Goal: Understand process/instructions

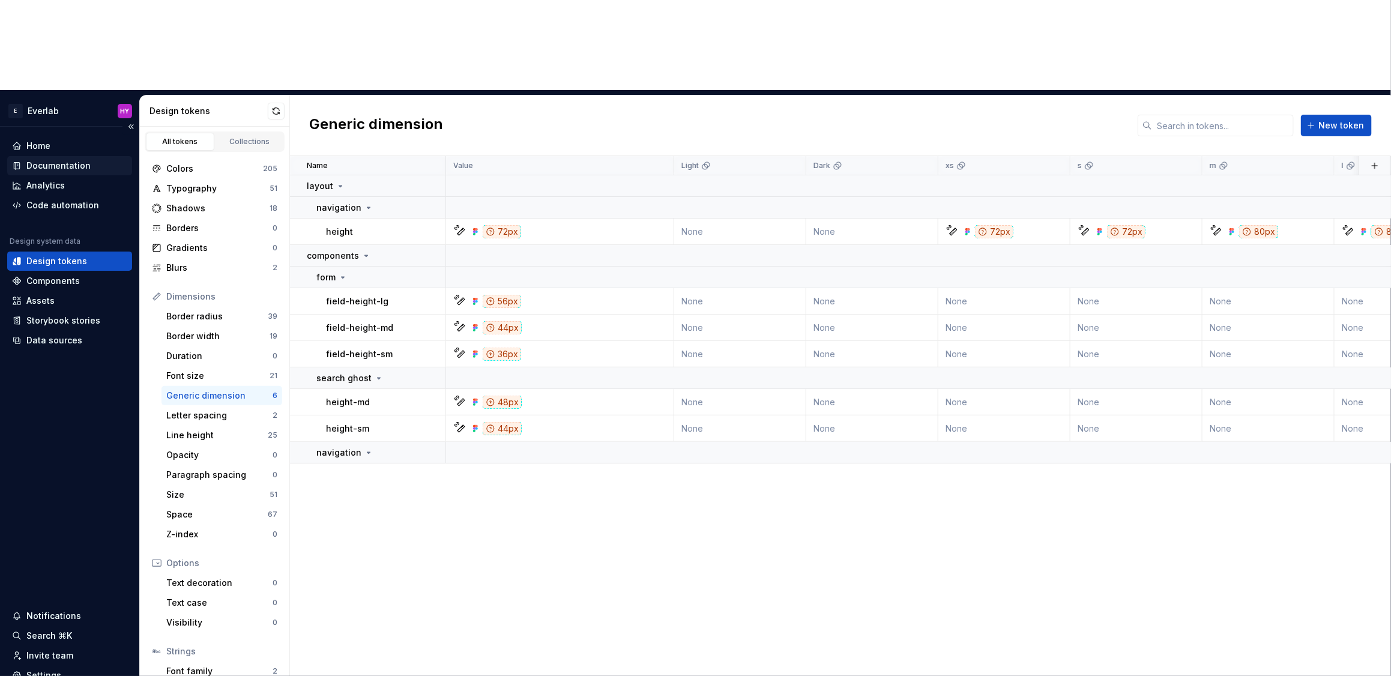
click at [100, 160] on div "Documentation" at bounding box center [69, 166] width 115 height 12
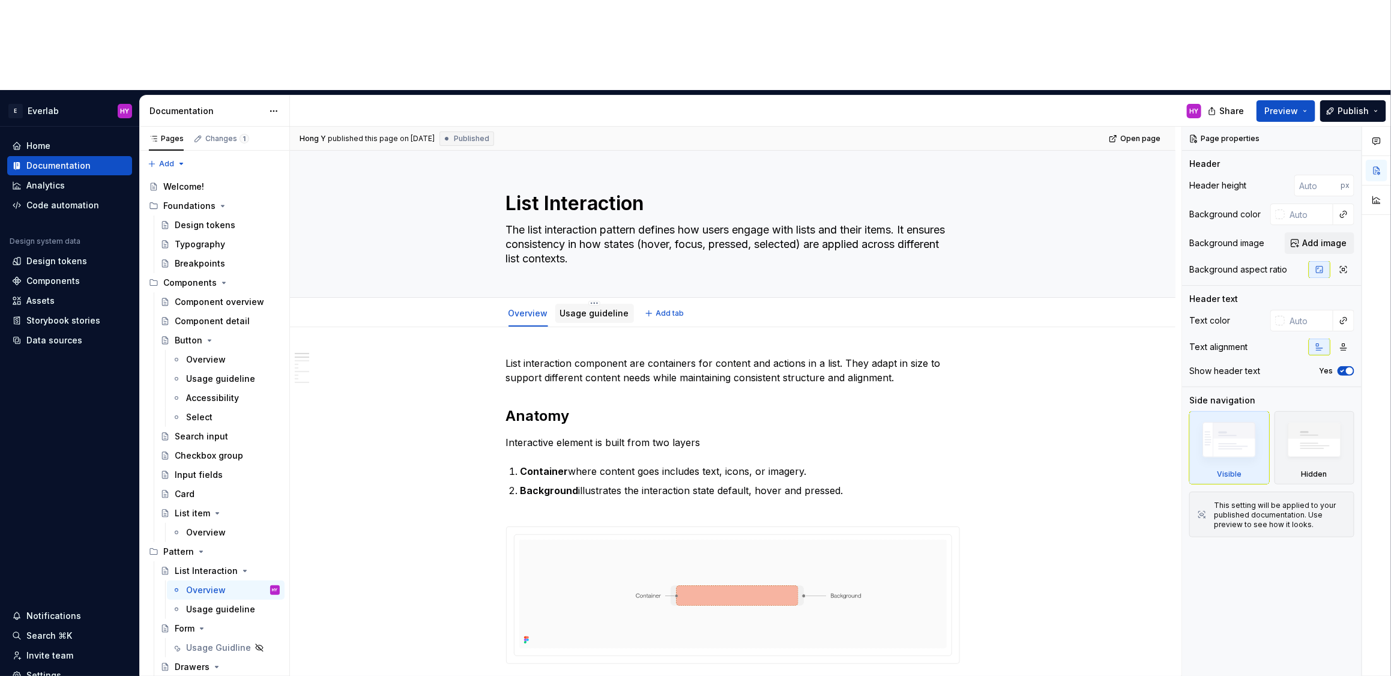
click at [602, 308] on link "Usage guideline" at bounding box center [594, 313] width 69 height 10
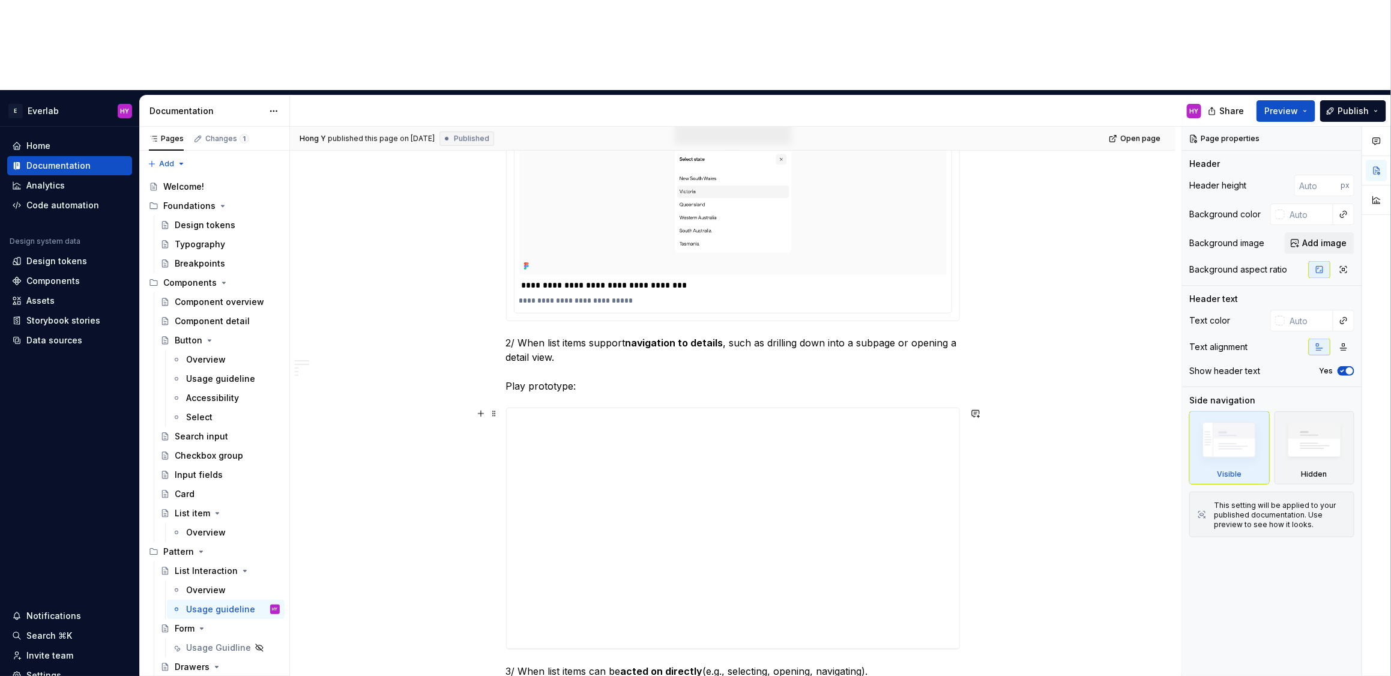
scroll to position [452, 0]
click at [595, 543] on div "**********" at bounding box center [733, 528] width 453 height 240
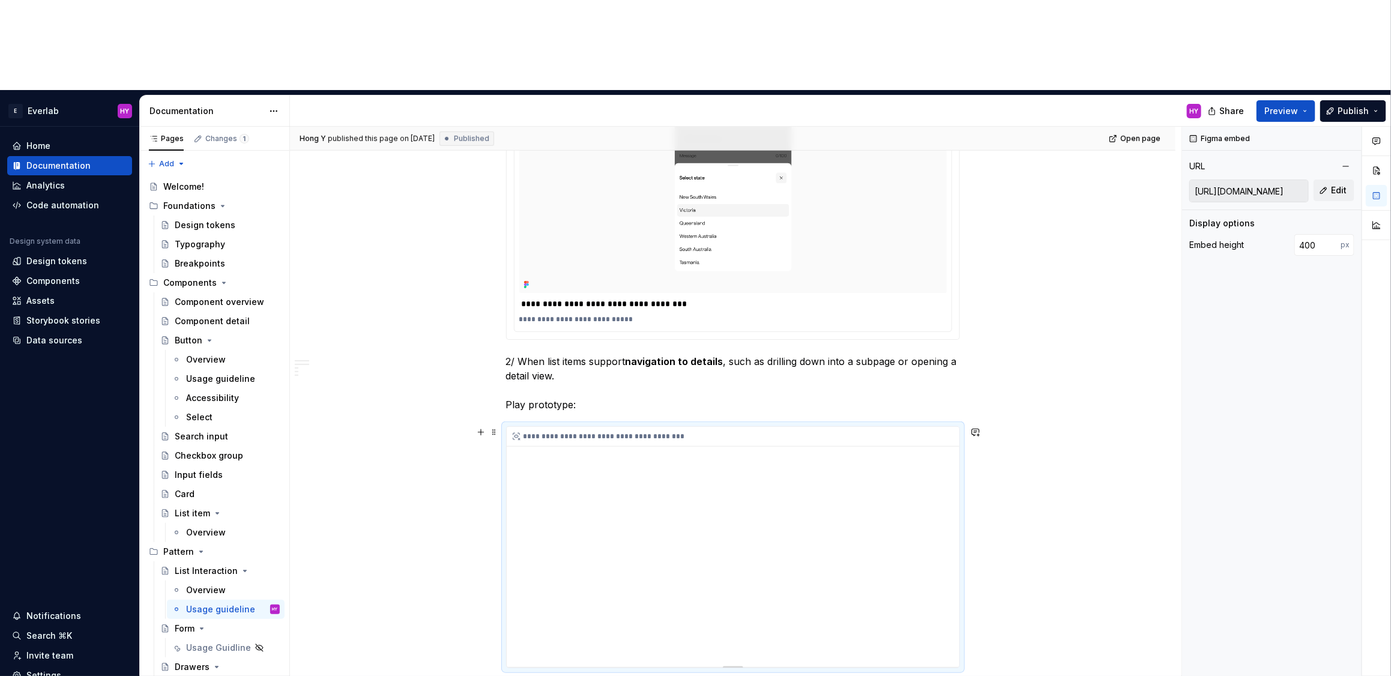
scroll to position [437, 0]
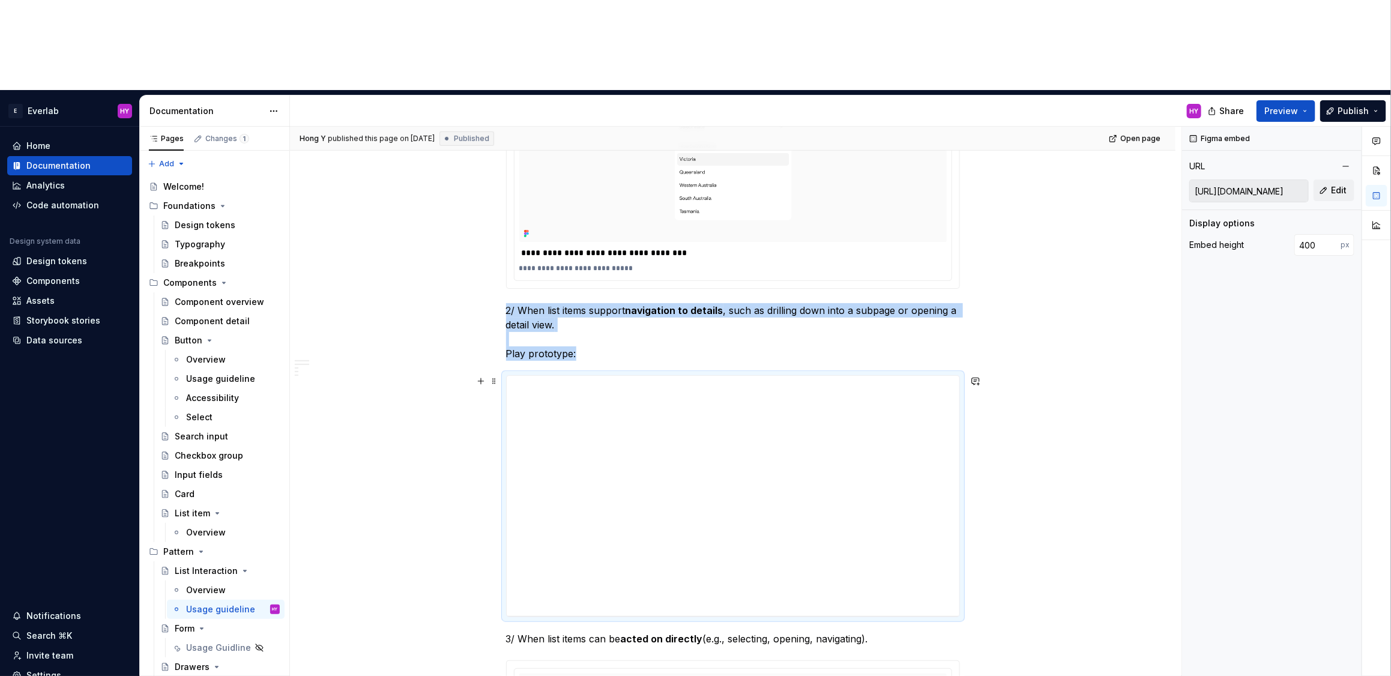
scroll to position [484, 0]
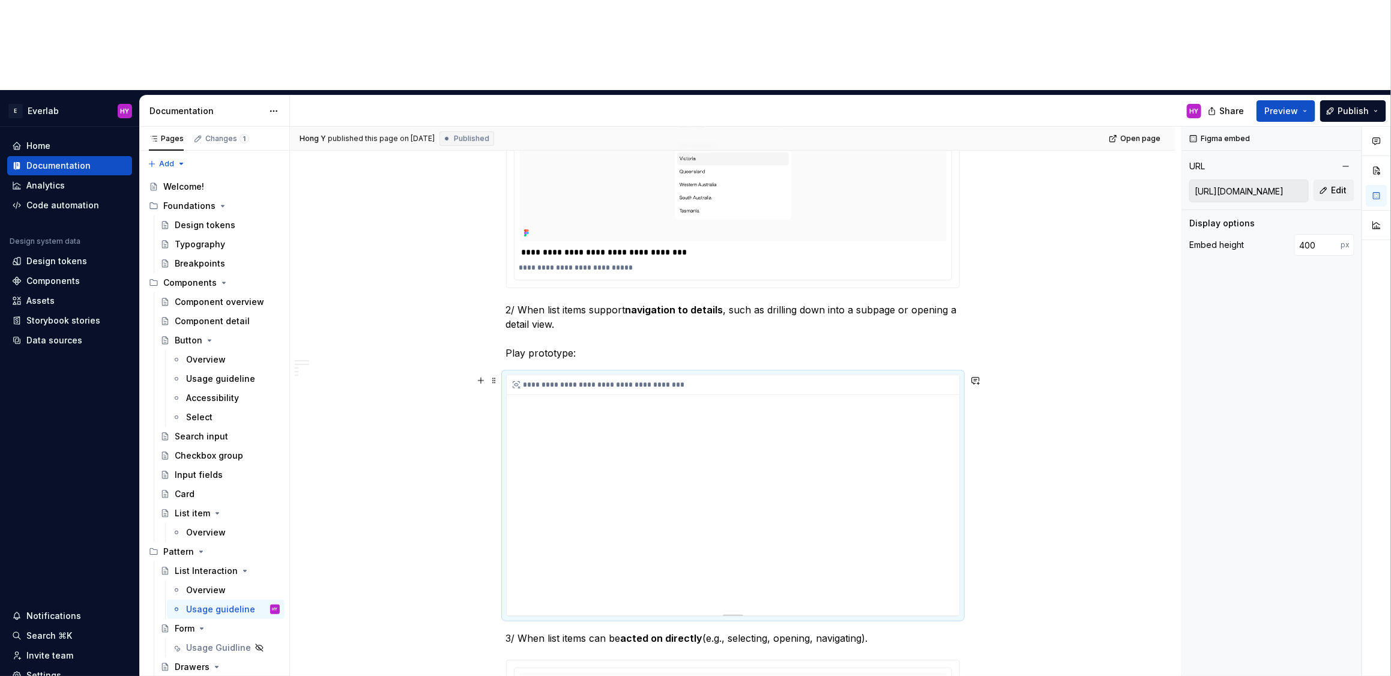
drag, startPoint x: 801, startPoint y: 401, endPoint x: 811, endPoint y: 339, distance: 62.0
click at [811, 375] on div "**********" at bounding box center [733, 495] width 453 height 240
drag, startPoint x: 811, startPoint y: 369, endPoint x: 817, endPoint y: 404, distance: 35.3
click at [817, 404] on div "**********" at bounding box center [733, 495] width 453 height 240
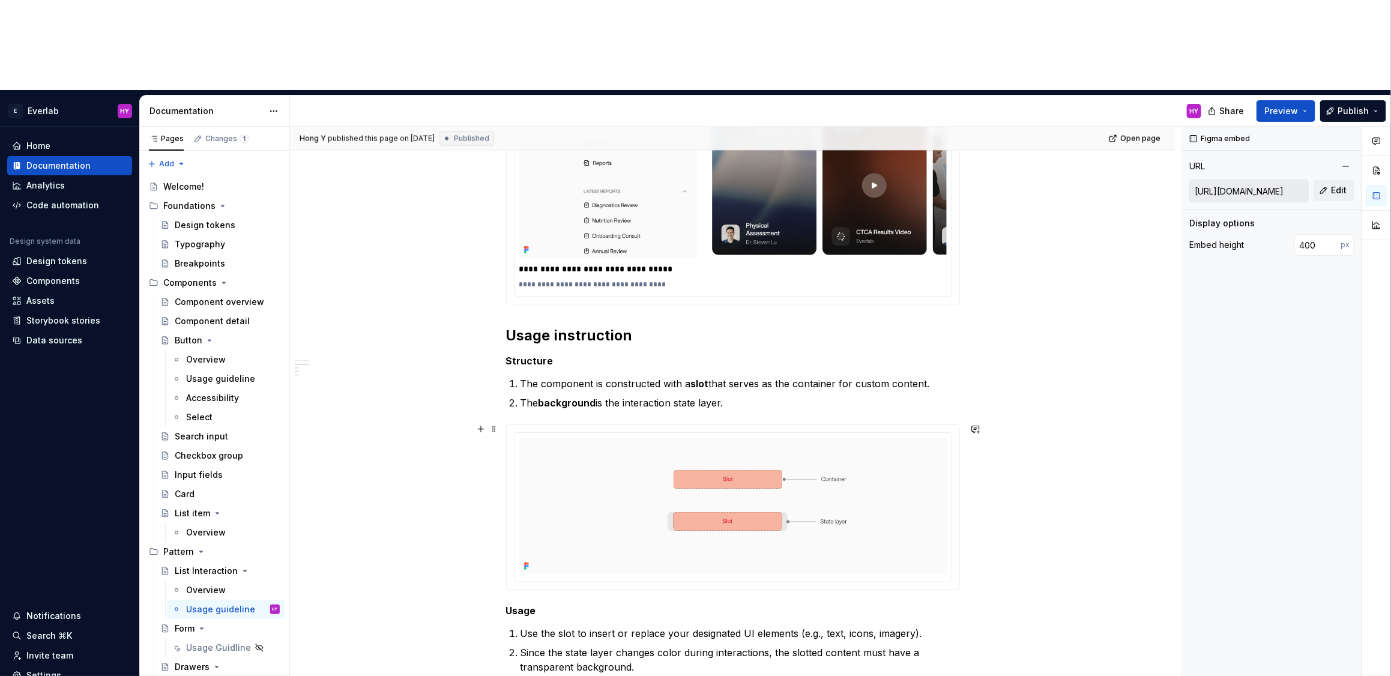
scroll to position [1182, 0]
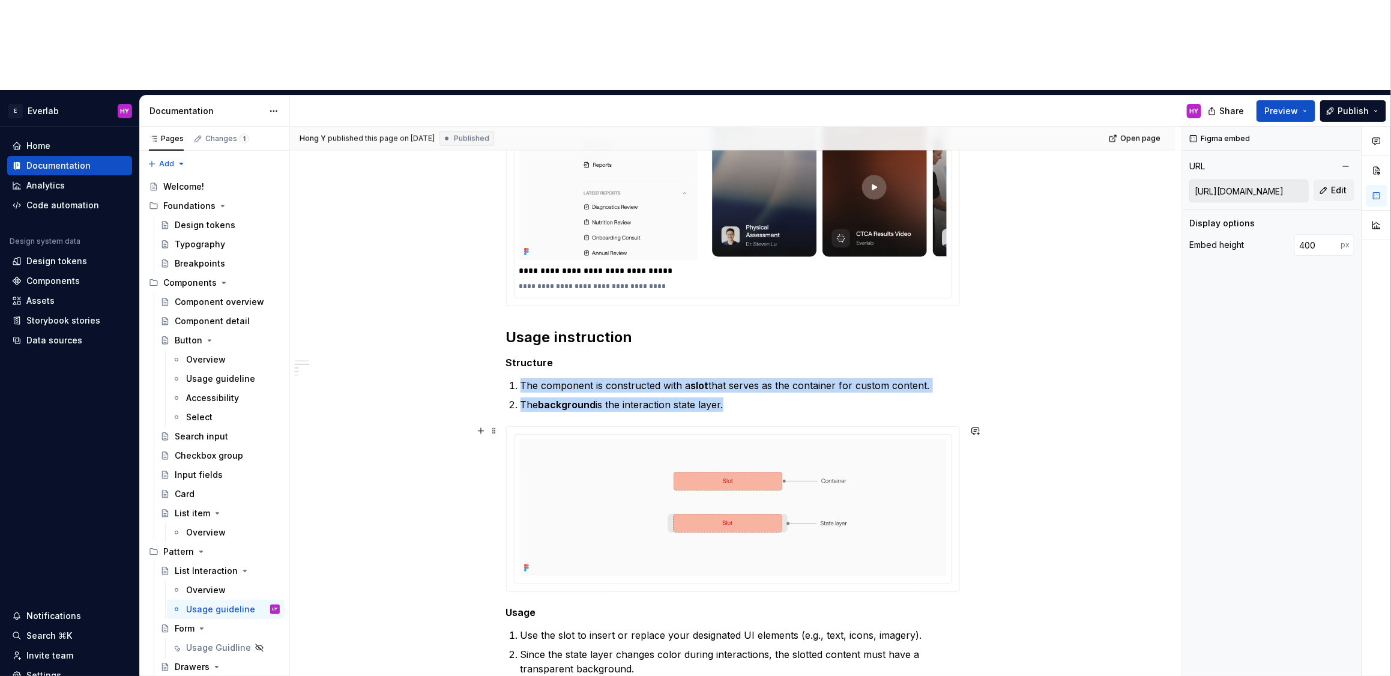
click at [728, 427] on div at bounding box center [733, 509] width 453 height 165
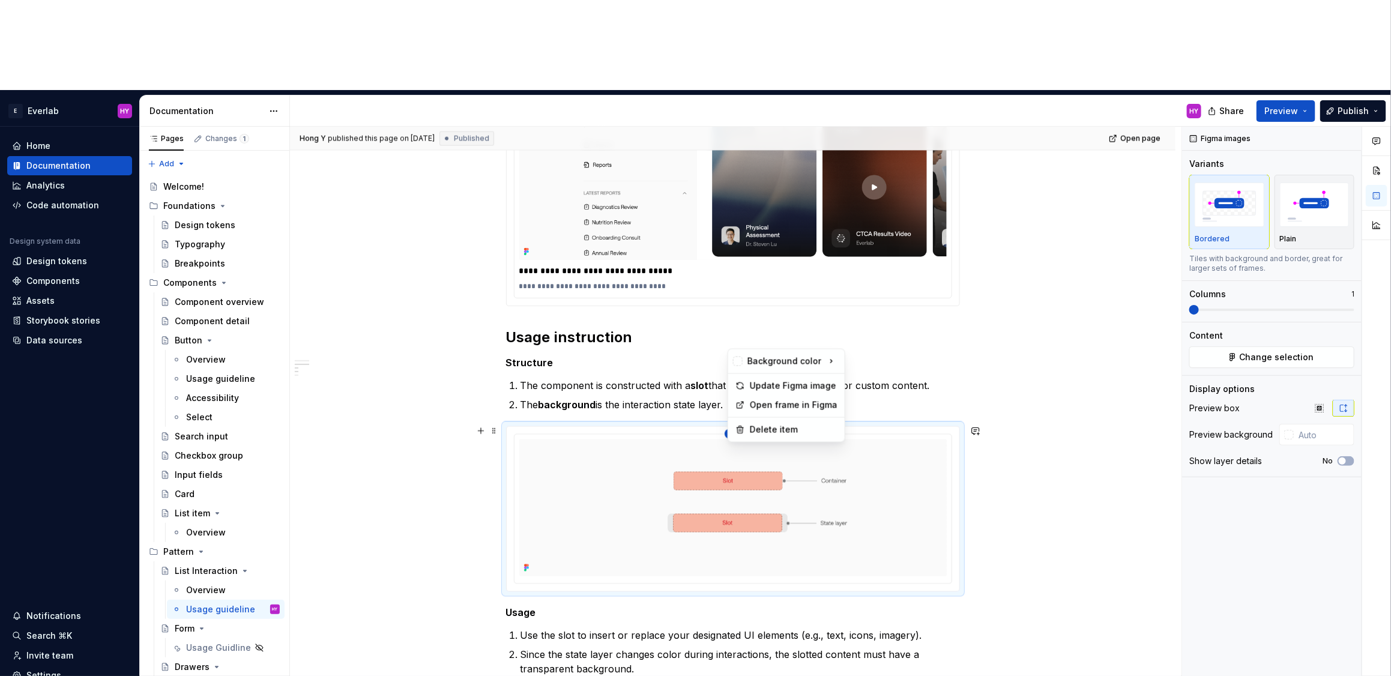
click at [736, 340] on html "E Everlab HY Home Documentation Analytics Code automation Design system data De…" at bounding box center [695, 338] width 1391 height 676
click at [776, 386] on div "Update Figma image" at bounding box center [794, 386] width 88 height 12
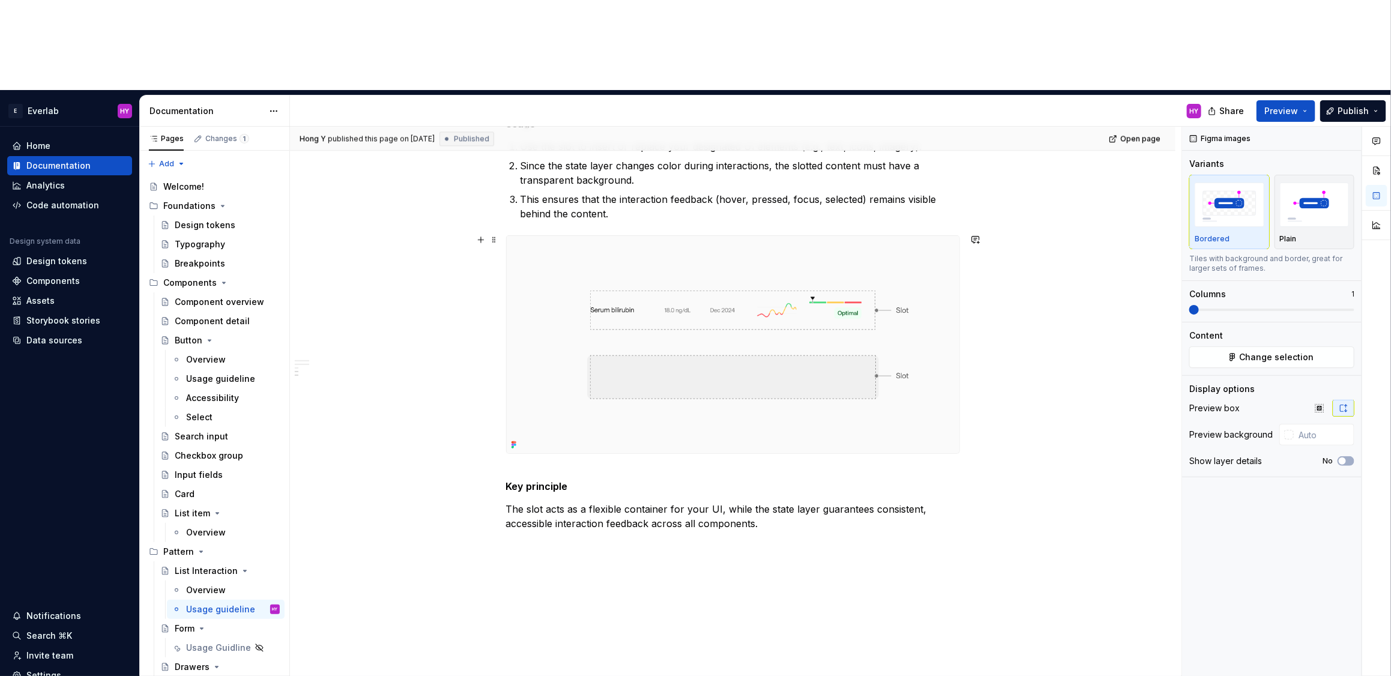
scroll to position [0, 0]
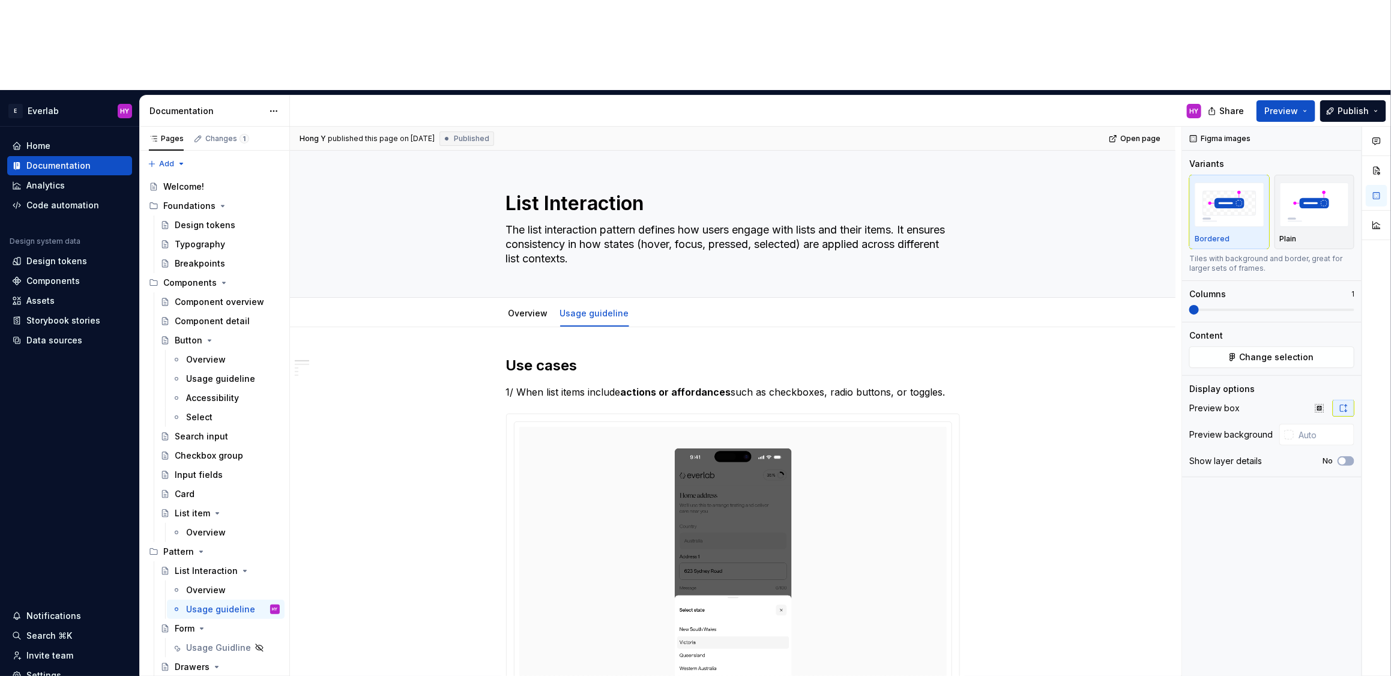
type textarea "*"
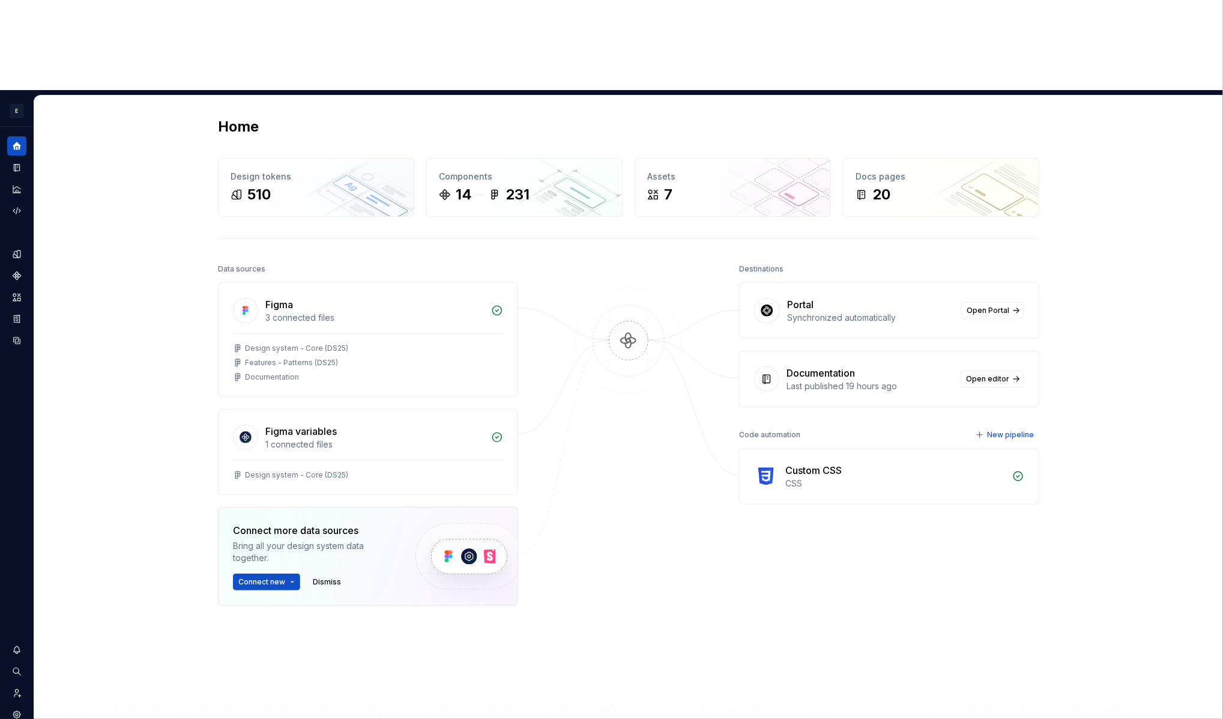
click at [121, 165] on div "Home Design tokens 510 Components 14 231 Assets 7 Docs pages 20 Data sources Fi…" at bounding box center [628, 428] width 1189 height 667
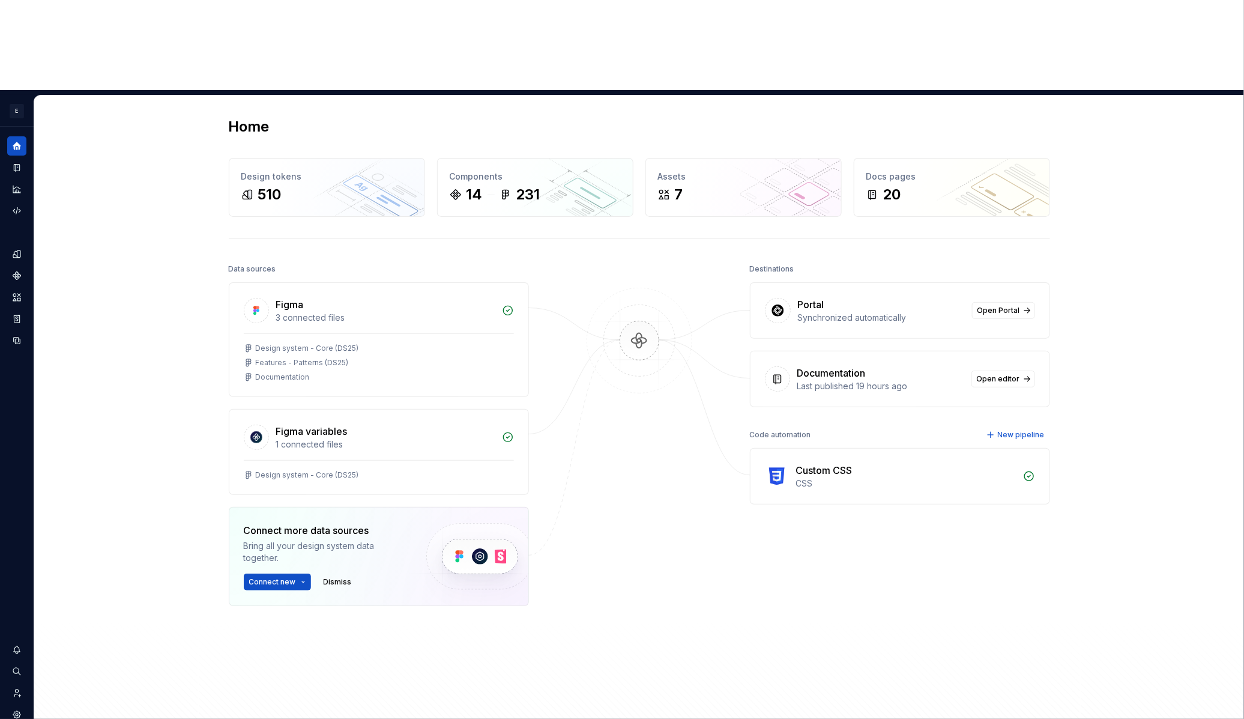
click at [88, 112] on div "Home Design tokens 510 Components 14 231 Assets 7 Docs pages 20 Data sources Fi…" at bounding box center [639, 428] width 1210 height 667
click at [25, 118] on button "Expand sidebar" at bounding box center [25, 126] width 17 height 17
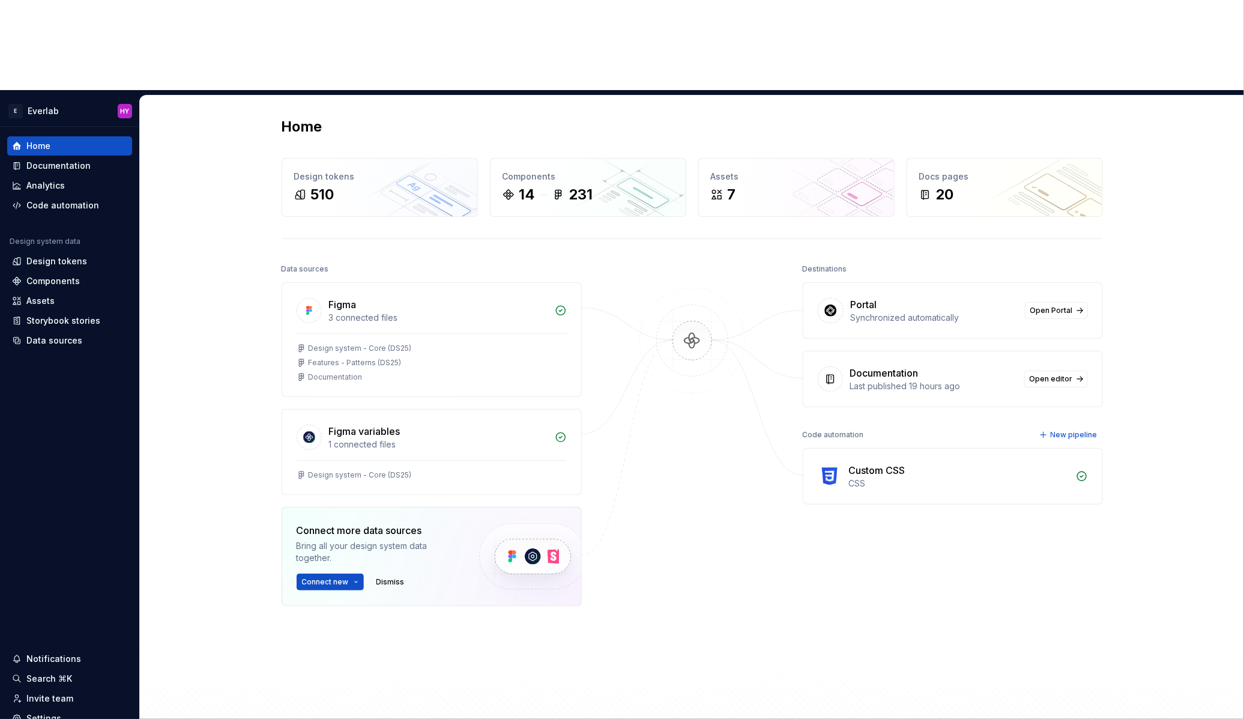
click at [918, 312] on div "Synchronized automatically" at bounding box center [934, 318] width 167 height 12
click at [82, 335] on div "Data sources" at bounding box center [69, 341] width 115 height 12
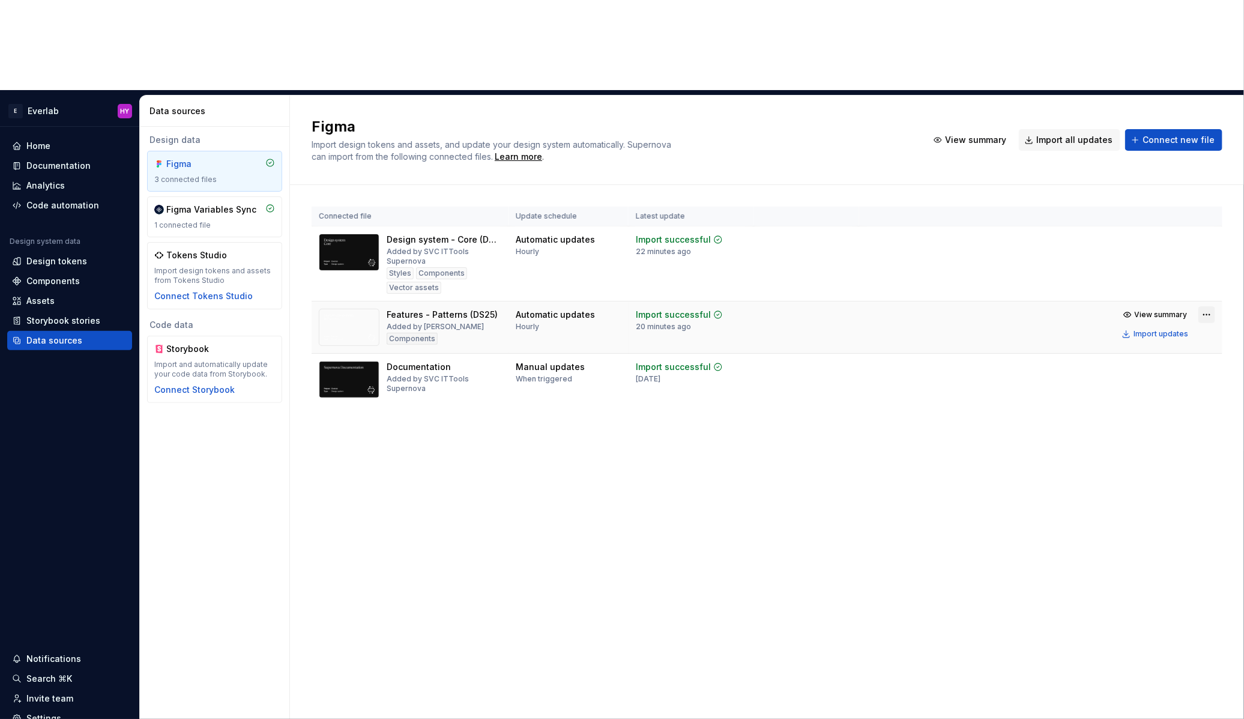
click at [1208, 222] on html "E Everlab HY Home Documentation Analytics Code automation Design system data De…" at bounding box center [622, 359] width 1244 height 719
click at [1166, 246] on div "Edit import scope" at bounding box center [1170, 247] width 137 height 12
click at [1205, 274] on html "E Everlab HY Home Documentation Analytics Code automation Design system data De…" at bounding box center [622, 359] width 1244 height 719
click at [1154, 298] on div "Edit import scope" at bounding box center [1173, 299] width 137 height 12
click at [1204, 146] on html "E Everlab HY Home Documentation Analytics Code automation Design system data De…" at bounding box center [622, 359] width 1244 height 719
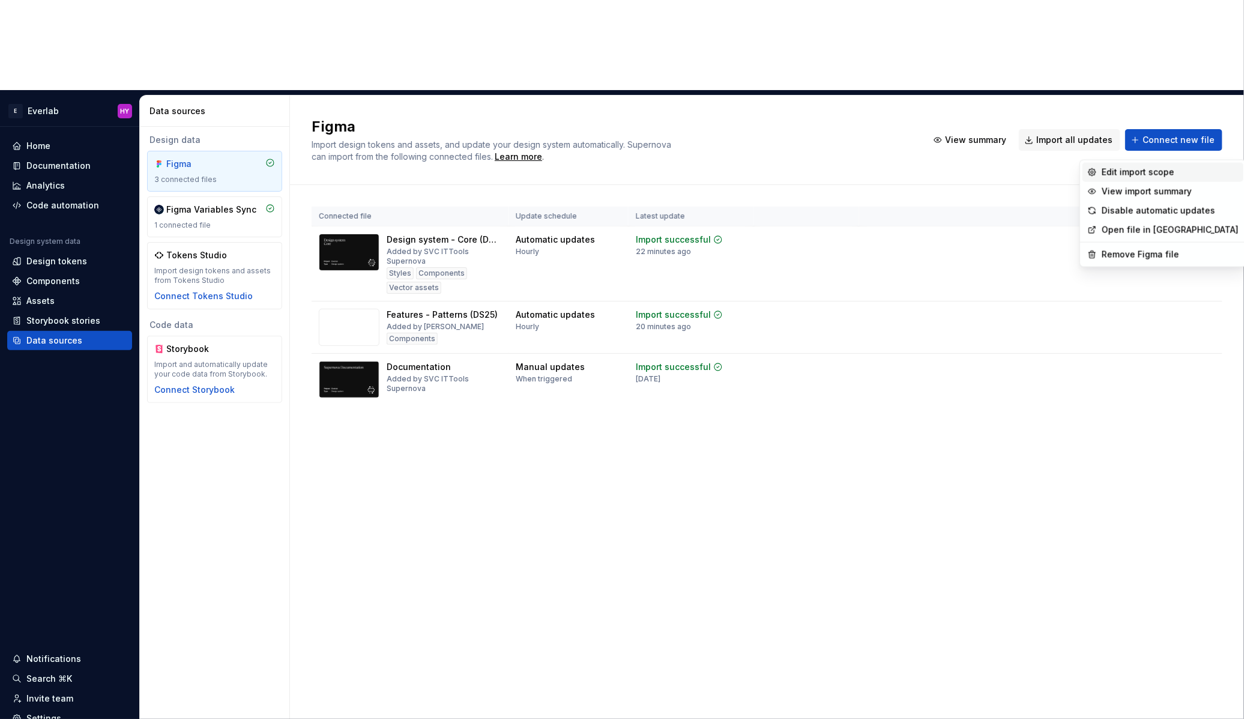
click at [1166, 175] on div "Edit import scope" at bounding box center [1170, 172] width 137 height 12
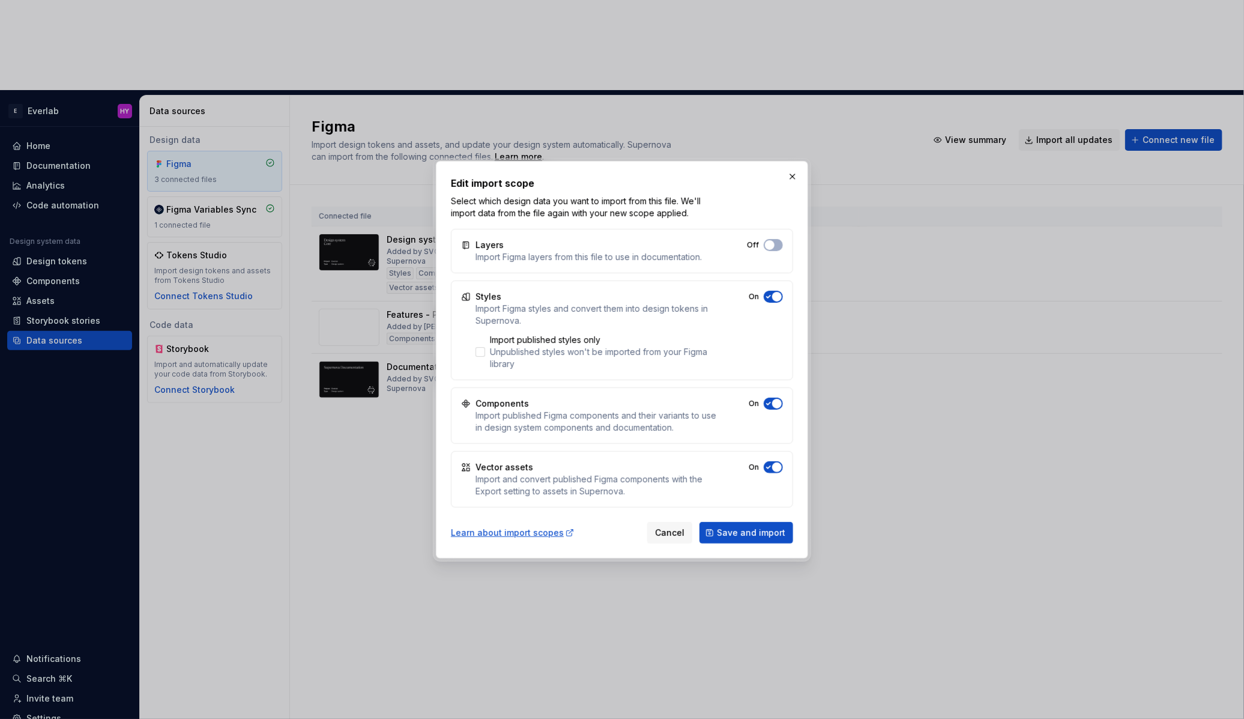
click at [778, 296] on span "button" at bounding box center [777, 297] width 10 height 10
